Goal: Use online tool/utility: Use online tool/utility

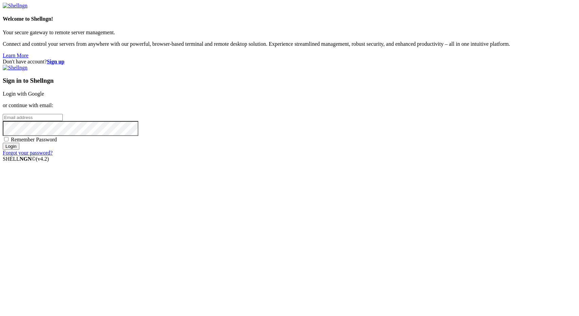
type input "[EMAIL_ADDRESS][DOMAIN_NAME]"
click at [19, 150] on input "Login" at bounding box center [11, 146] width 17 height 7
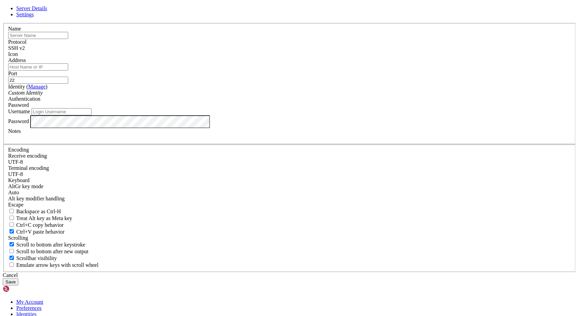
type input "[EMAIL_ADDRESS][DOMAIN_NAME]"
click at [322, 273] on div "Cancel" at bounding box center [290, 276] width 574 height 6
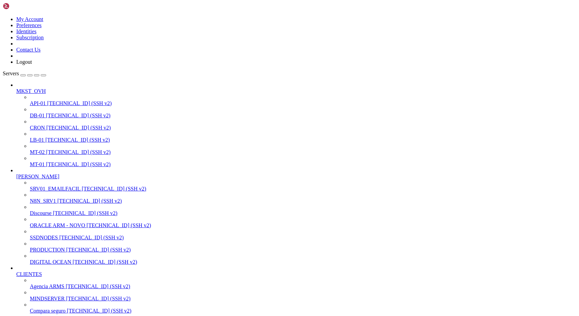
scroll to position [275, 0]
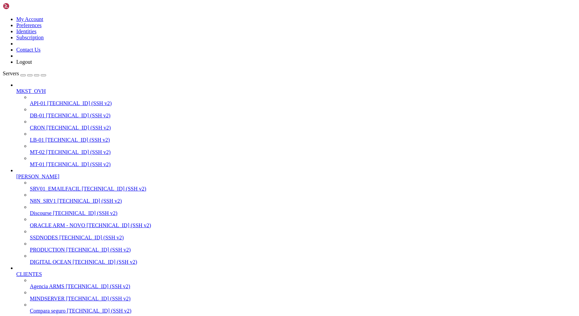
drag, startPoint x: 6, startPoint y: 702, endPoint x: 88, endPoint y: 938, distance: 249.2
